Goal: Task Accomplishment & Management: Complete application form

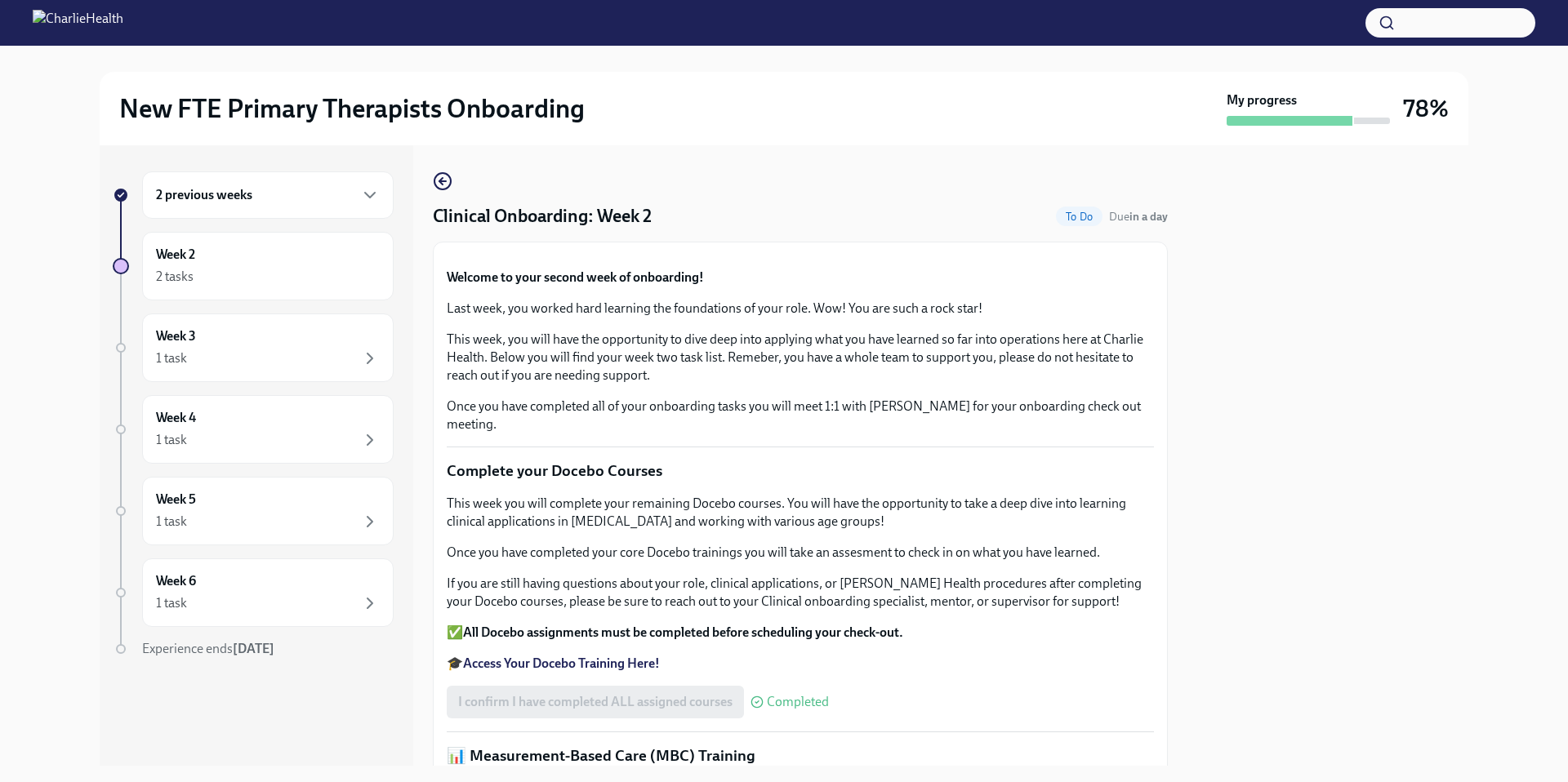
scroll to position [1156, 0]
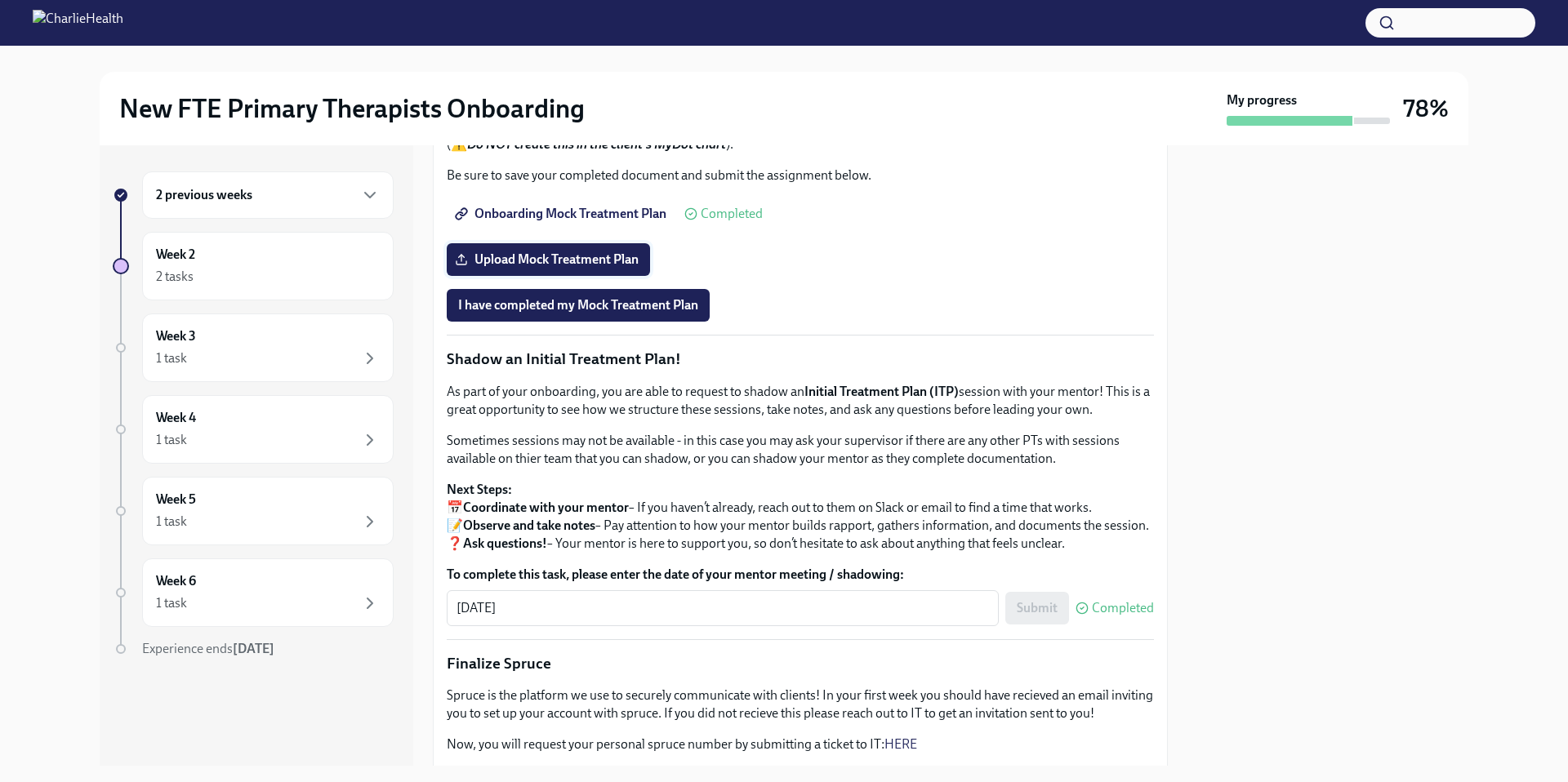
click at [612, 276] on label "Upload Mock Treatment Plan" at bounding box center [548, 259] width 203 height 32
click at [0, 0] on input "Upload Mock Treatment Plan" at bounding box center [0, 0] width 0 height 0
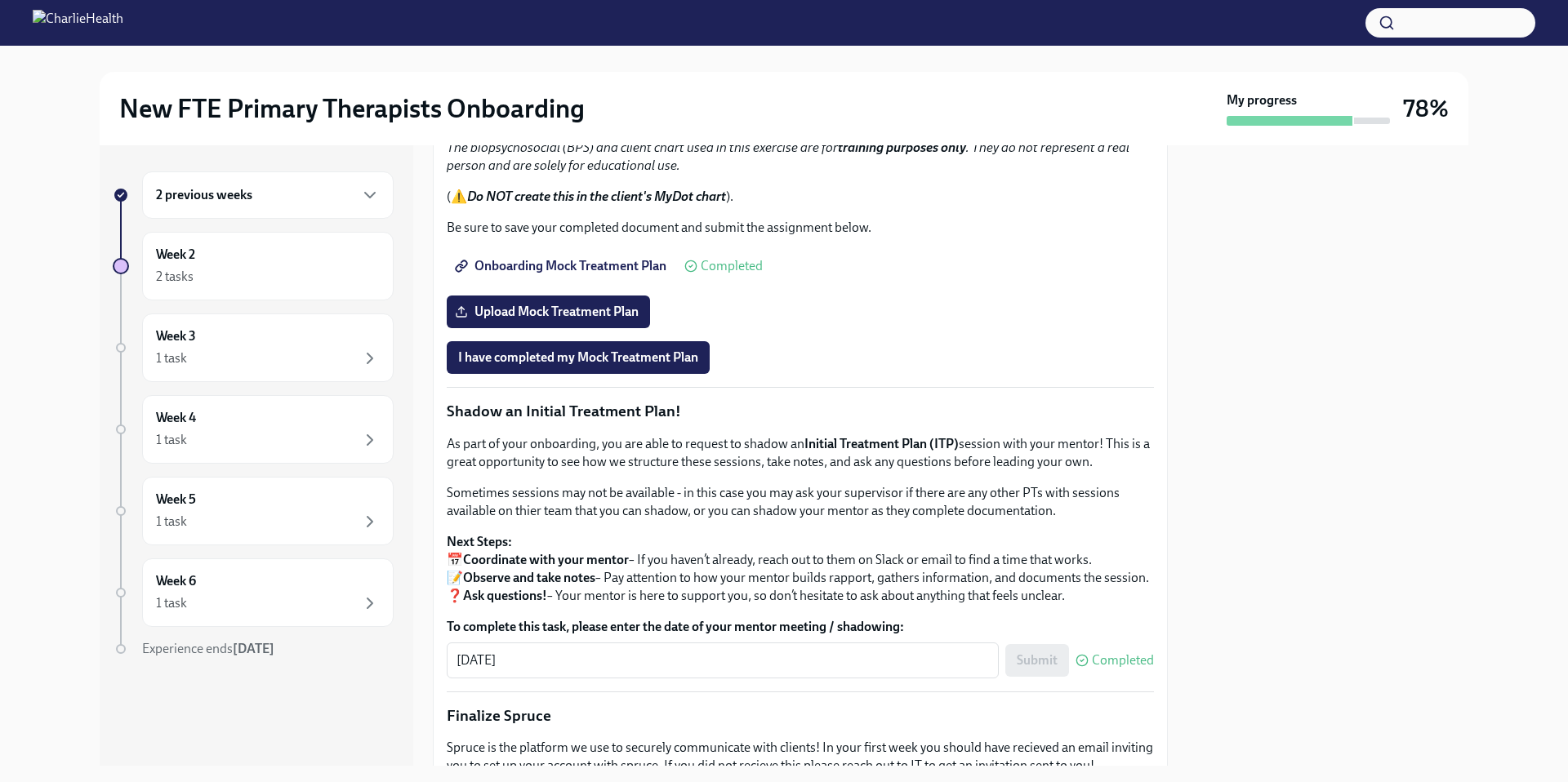
scroll to position [1460, 0]
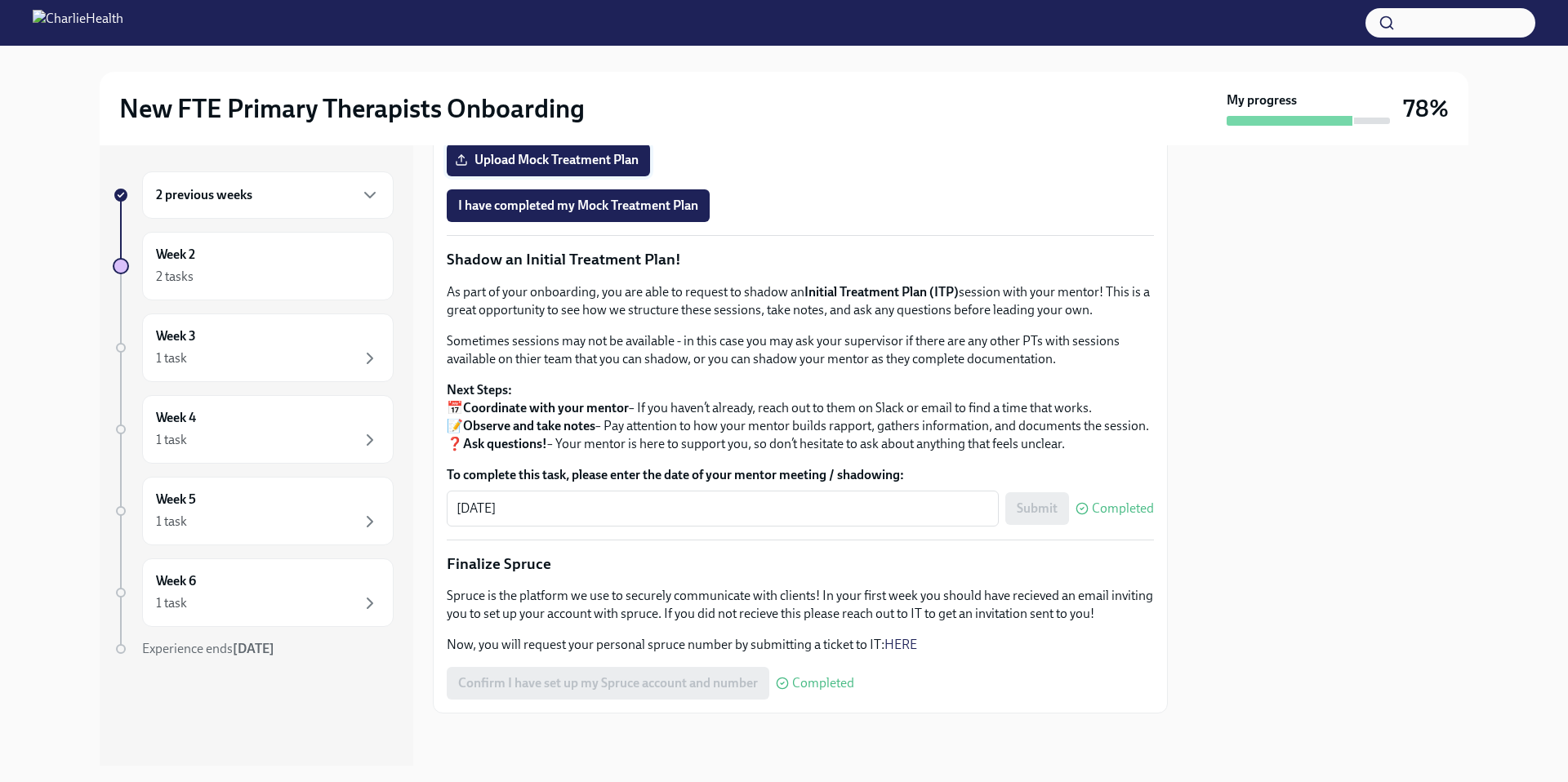
click at [546, 168] on span "Upload Mock Treatment Plan" at bounding box center [548, 160] width 180 height 16
click at [0, 0] on input "Upload Mock Treatment Plan" at bounding box center [0, 0] width 0 height 0
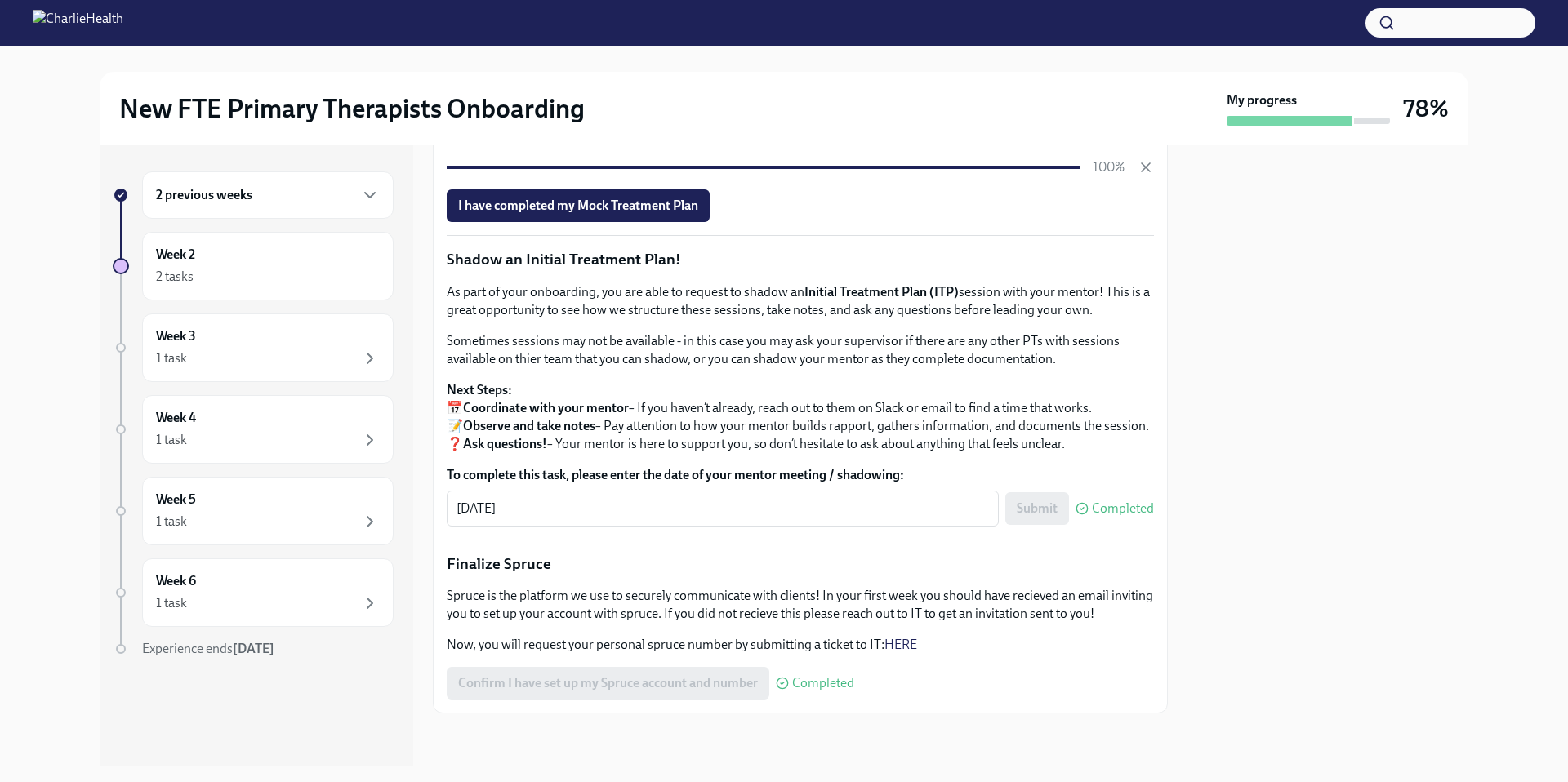
click at [648, 137] on span "Onboarding Mock Treatment Plan" at bounding box center [561, 128] width 208 height 16
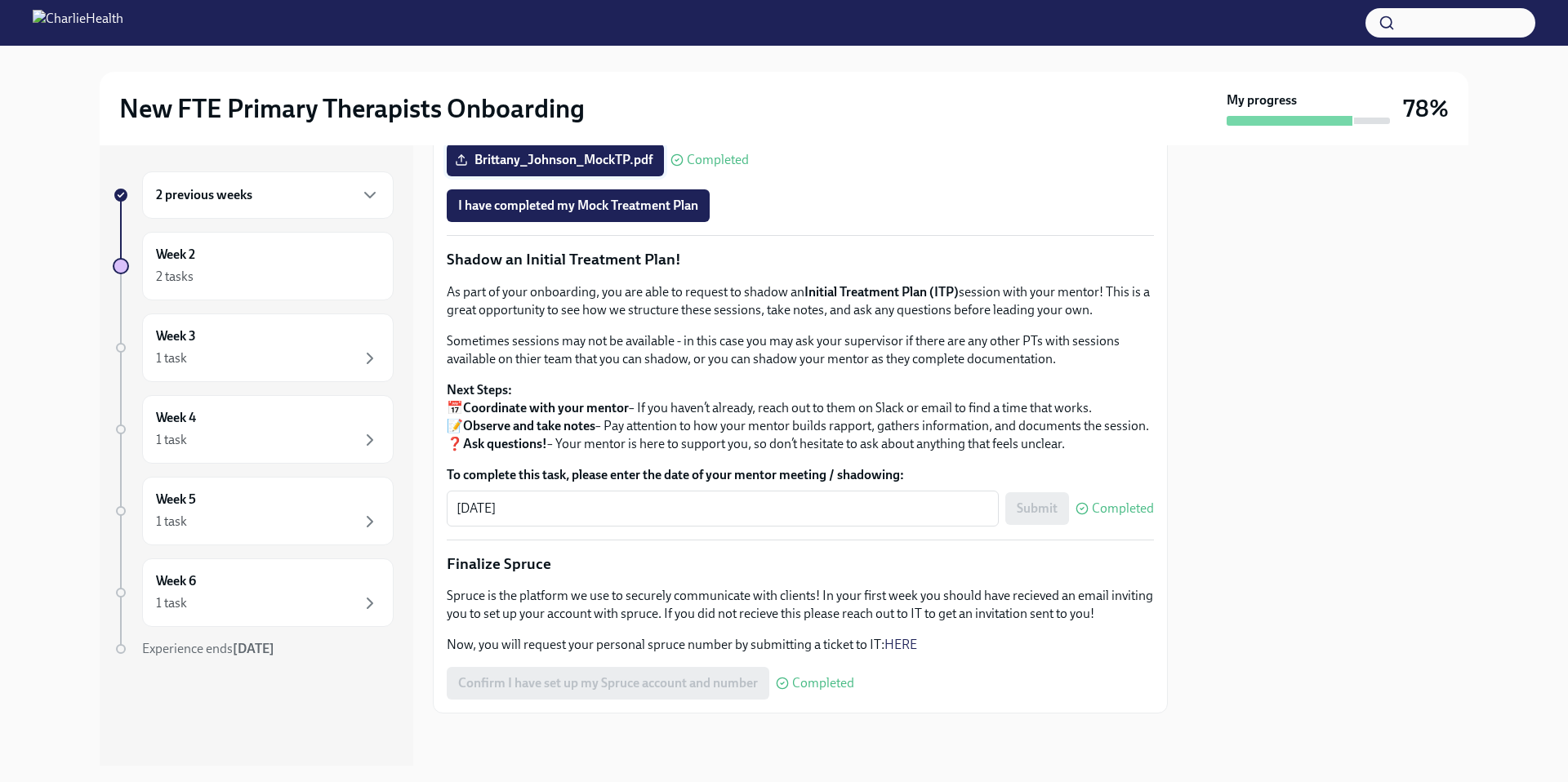
click at [512, 177] on label "Brittany_Johnson_MockTP.pdf" at bounding box center [556, 160] width 217 height 32
click at [0, 0] on input "Brittany_Johnson_MockTP.pdf" at bounding box center [0, 0] width 0 height 0
click at [530, 168] on span "Brittany_Johnson_MockTP.pdf" at bounding box center [555, 160] width 195 height 16
click at [0, 0] on input "Brittany_Johnson_MockTP.pdf" at bounding box center [0, 0] width 0 height 0
click at [456, 166] on icon at bounding box center [460, 160] width 13 height 13
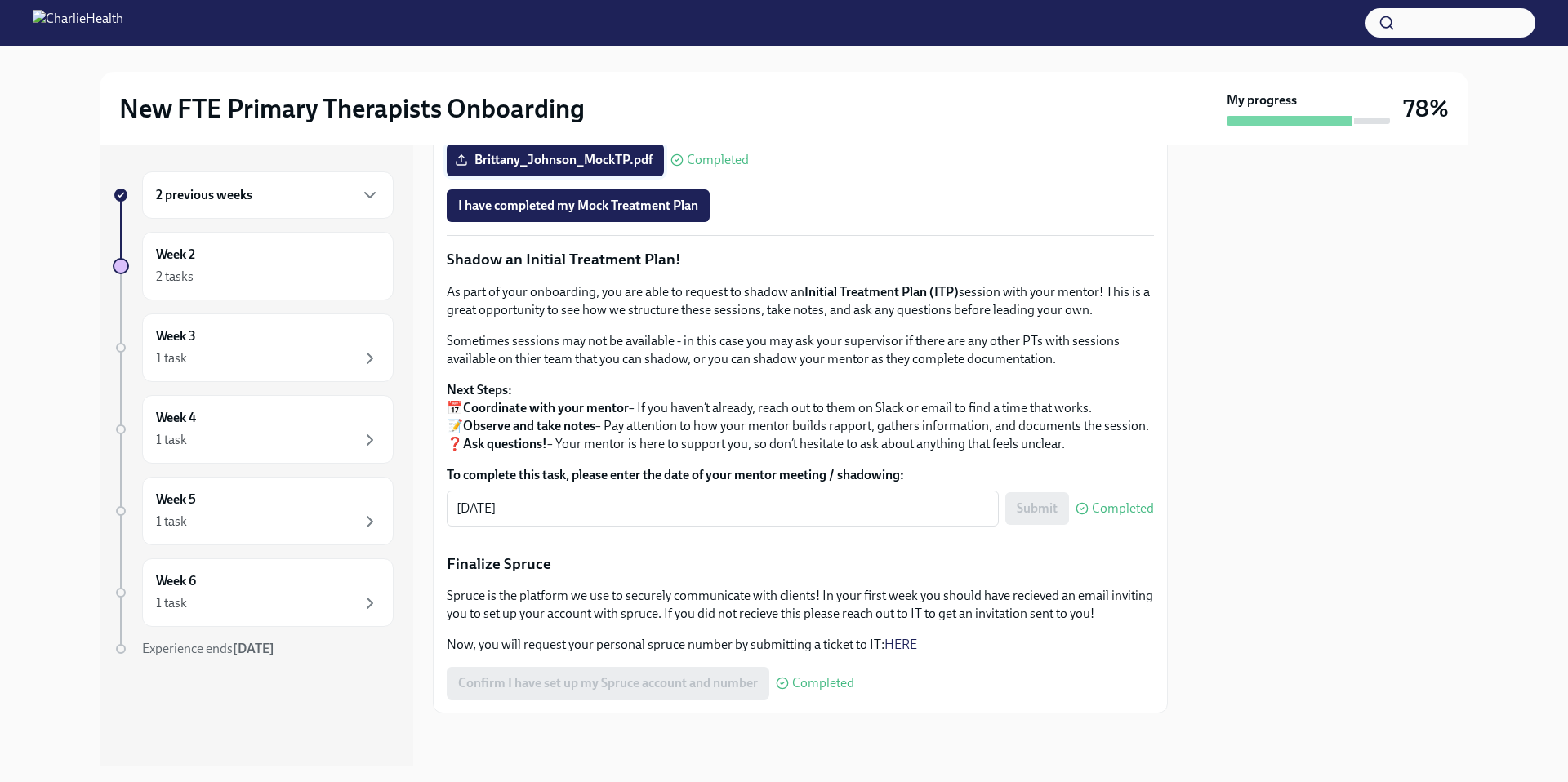
click at [0, 0] on input "Brittany_Johnson_MockTP.pdf" at bounding box center [0, 0] width 0 height 0
click at [595, 168] on span "Brittany_Johnson_MockTP.pdf" at bounding box center [555, 160] width 195 height 16
click at [0, 0] on input "Brittany_Johnson_MockTP.pdf" at bounding box center [0, 0] width 0 height 0
